Goal: Information Seeking & Learning: Learn about a topic

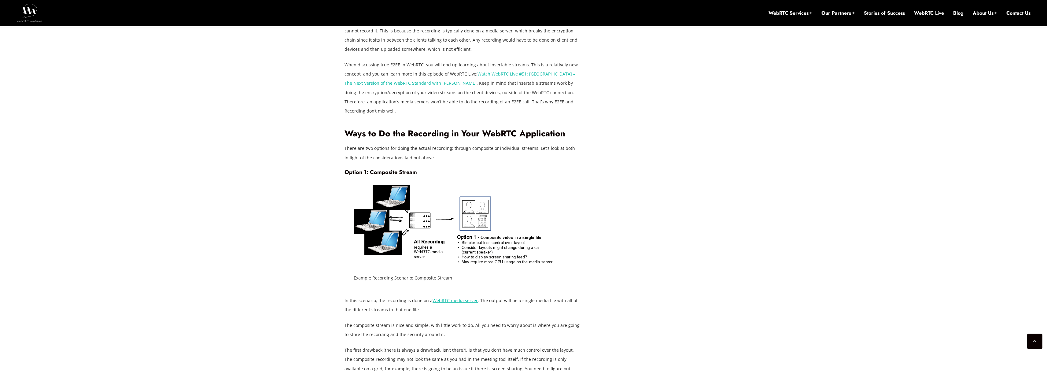
scroll to position [1045, 0]
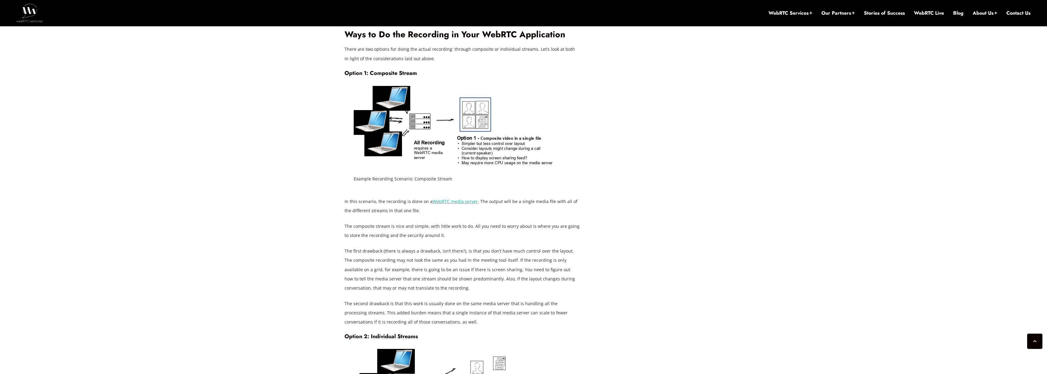
click at [301, 112] on div "March 16, 2021 ArinSime Comments Off on Adding Recording to Your WebRTC Applica…" at bounding box center [523, 162] width 1047 height 1941
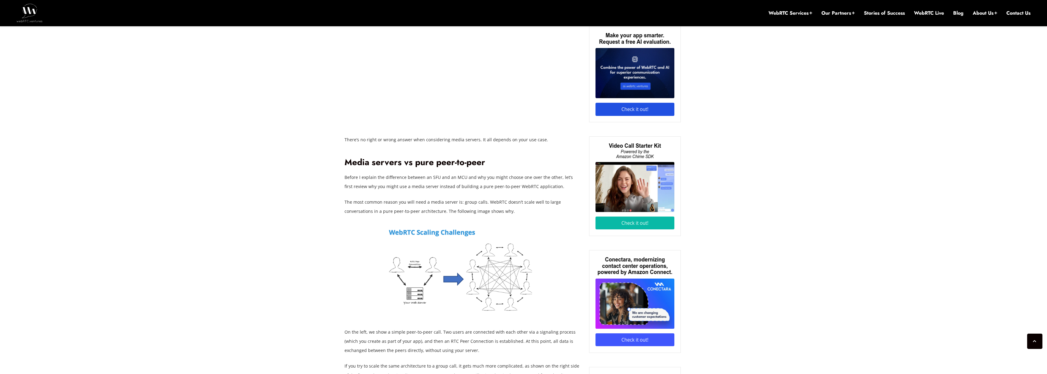
scroll to position [494, 0]
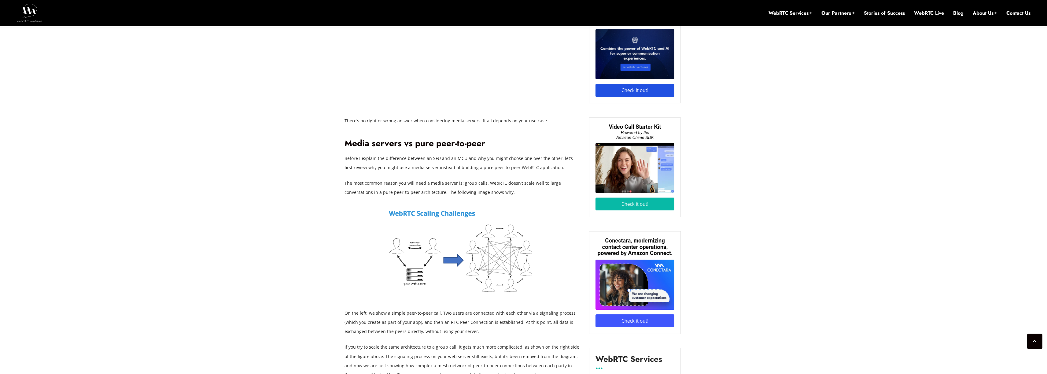
scroll to position [474, 0]
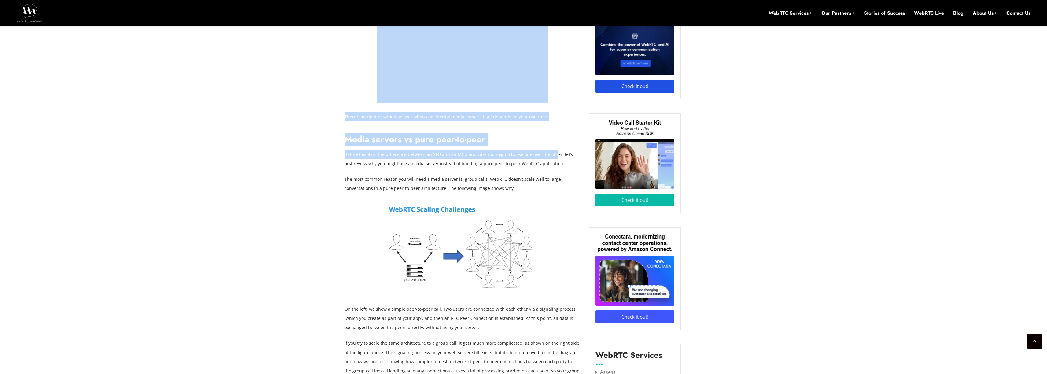
drag, startPoint x: 345, startPoint y: 154, endPoint x: 551, endPoint y: 159, distance: 206.8
click at [551, 159] on p "Before I explain the difference between an SFU and an MCU and why you might cho…" at bounding box center [462, 159] width 235 height 18
drag, startPoint x: 524, startPoint y: 164, endPoint x: 344, endPoint y: 157, distance: 179.6
click at [345, 157] on p "Before I explain the difference between an SFU and an MCU and why you might cho…" at bounding box center [462, 159] width 235 height 18
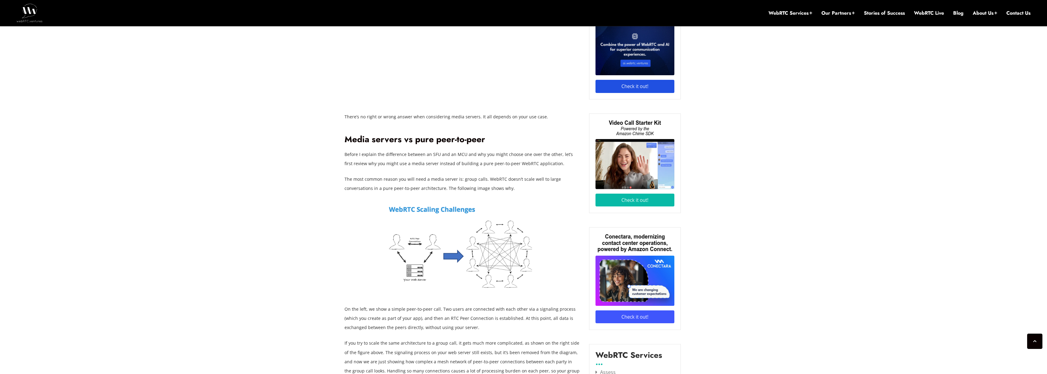
click at [502, 183] on p "The most common reason you will need a media server is: group calls. WebRTC doe…" at bounding box center [462, 184] width 235 height 18
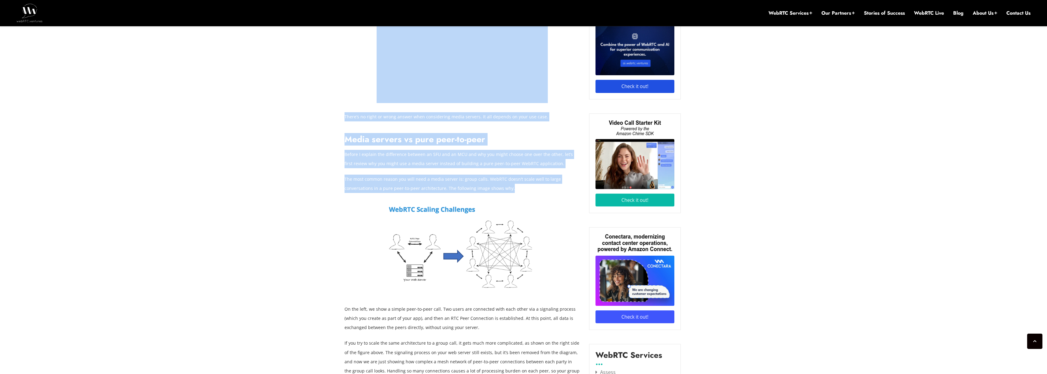
drag, startPoint x: 509, startPoint y: 190, endPoint x: 344, endPoint y: 180, distance: 165.1
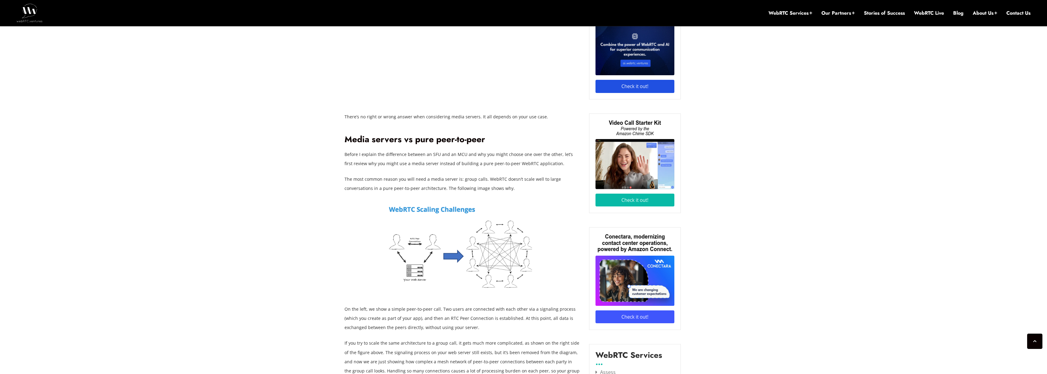
click at [345, 180] on p "The most common reason you will need a media server is: group calls. WebRTC doe…" at bounding box center [462, 184] width 235 height 18
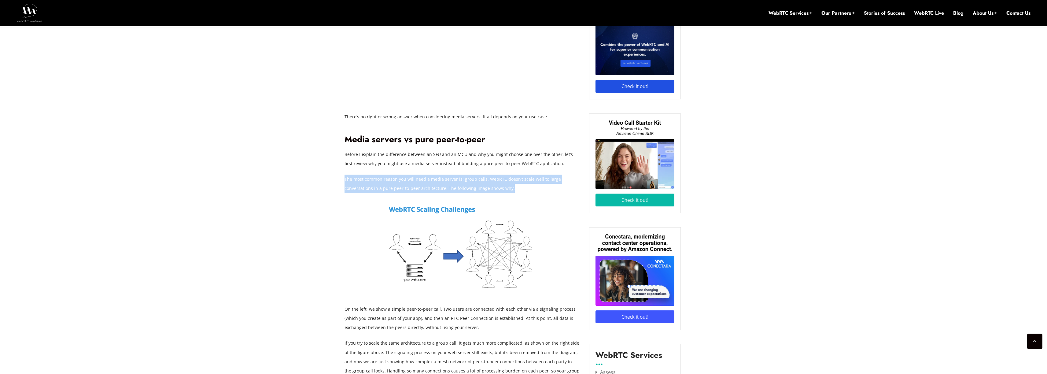
drag, startPoint x: 346, startPoint y: 180, endPoint x: 510, endPoint y: 186, distance: 164.3
click at [510, 186] on p "The most common reason you will need a media server is: group calls. WebRTC doe…" at bounding box center [462, 184] width 235 height 18
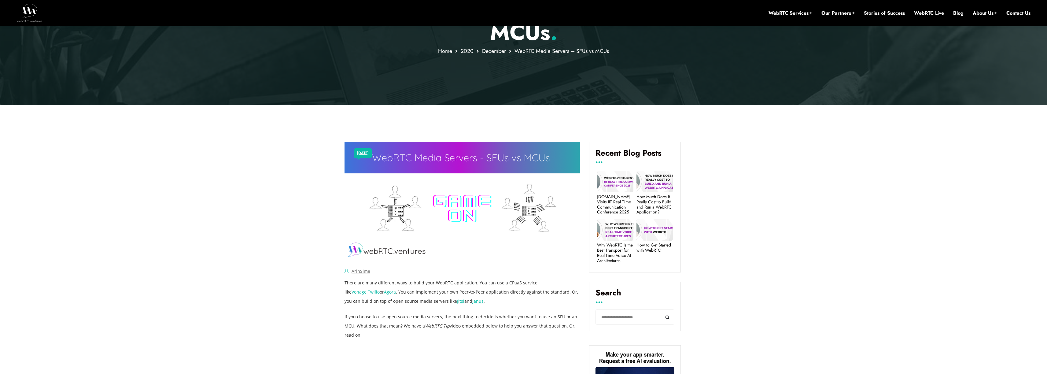
scroll to position [210, 0]
